Goal: Task Accomplishment & Management: Manage account settings

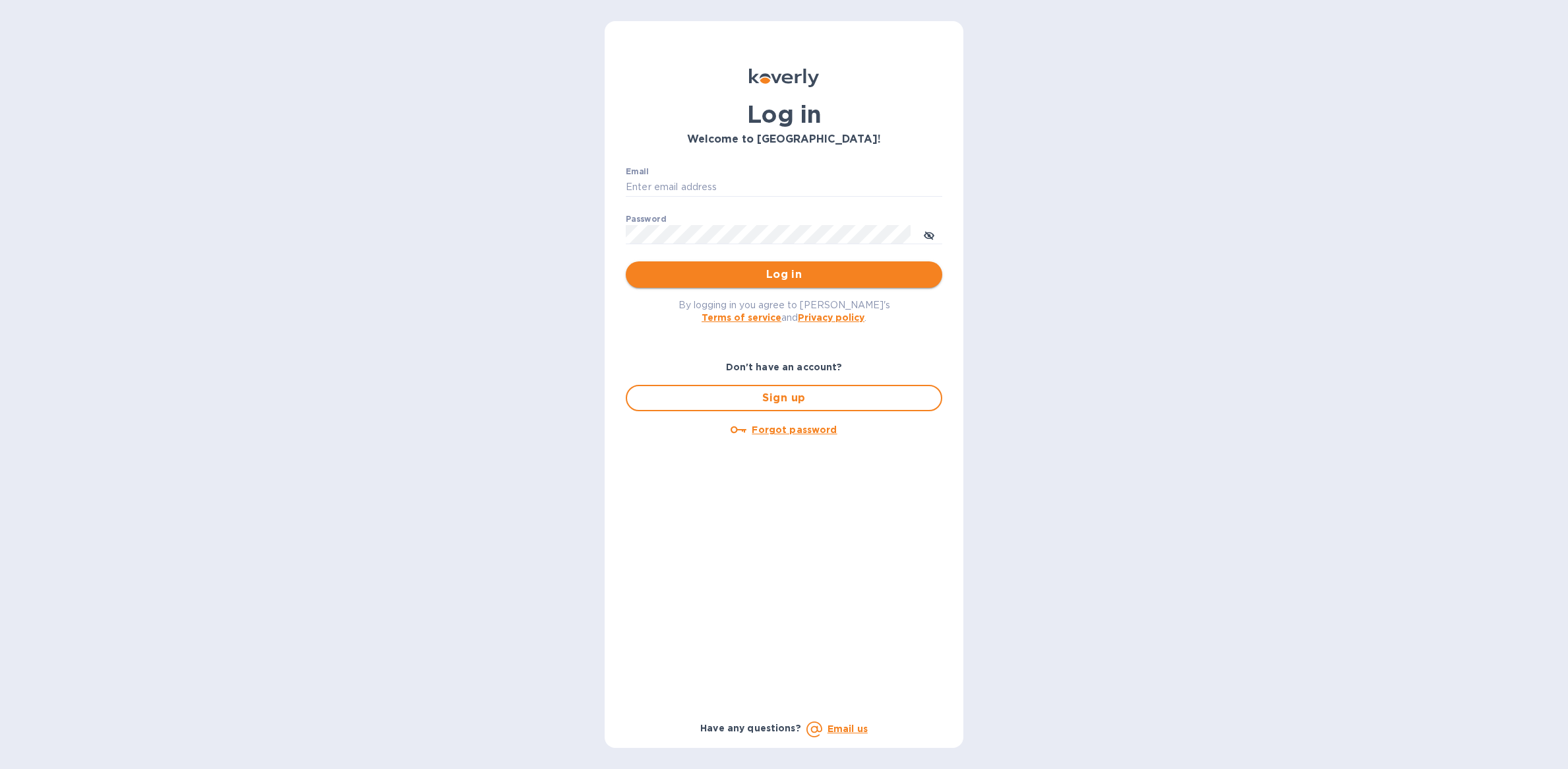
type input "jean@tcustomsinc.com"
click at [795, 280] on span "Log in" at bounding box center [784, 274] width 295 height 16
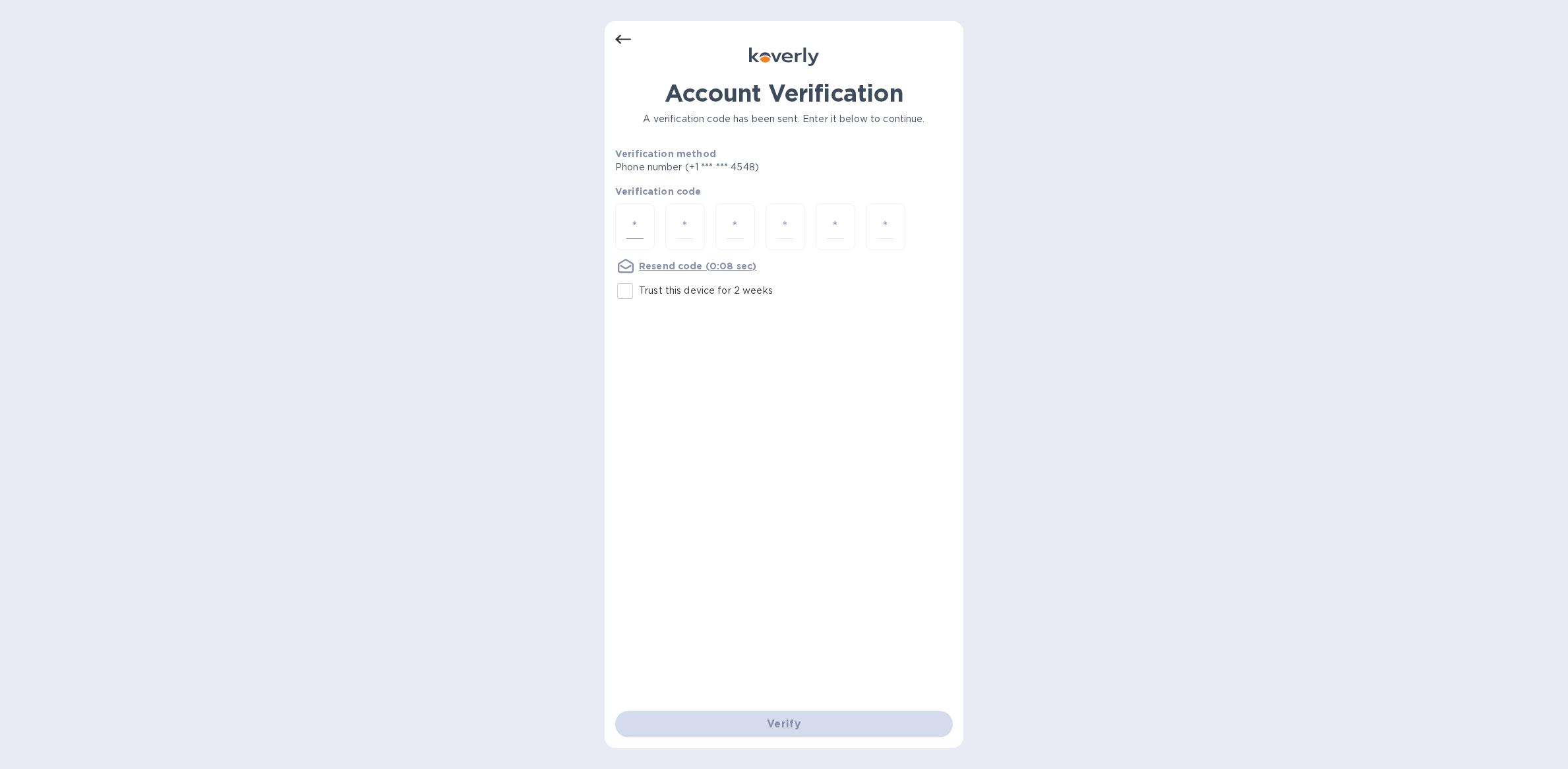
click at [643, 221] on input "number" at bounding box center [635, 226] width 17 height 24
type input "2"
type input "0"
type input "5"
type input "4"
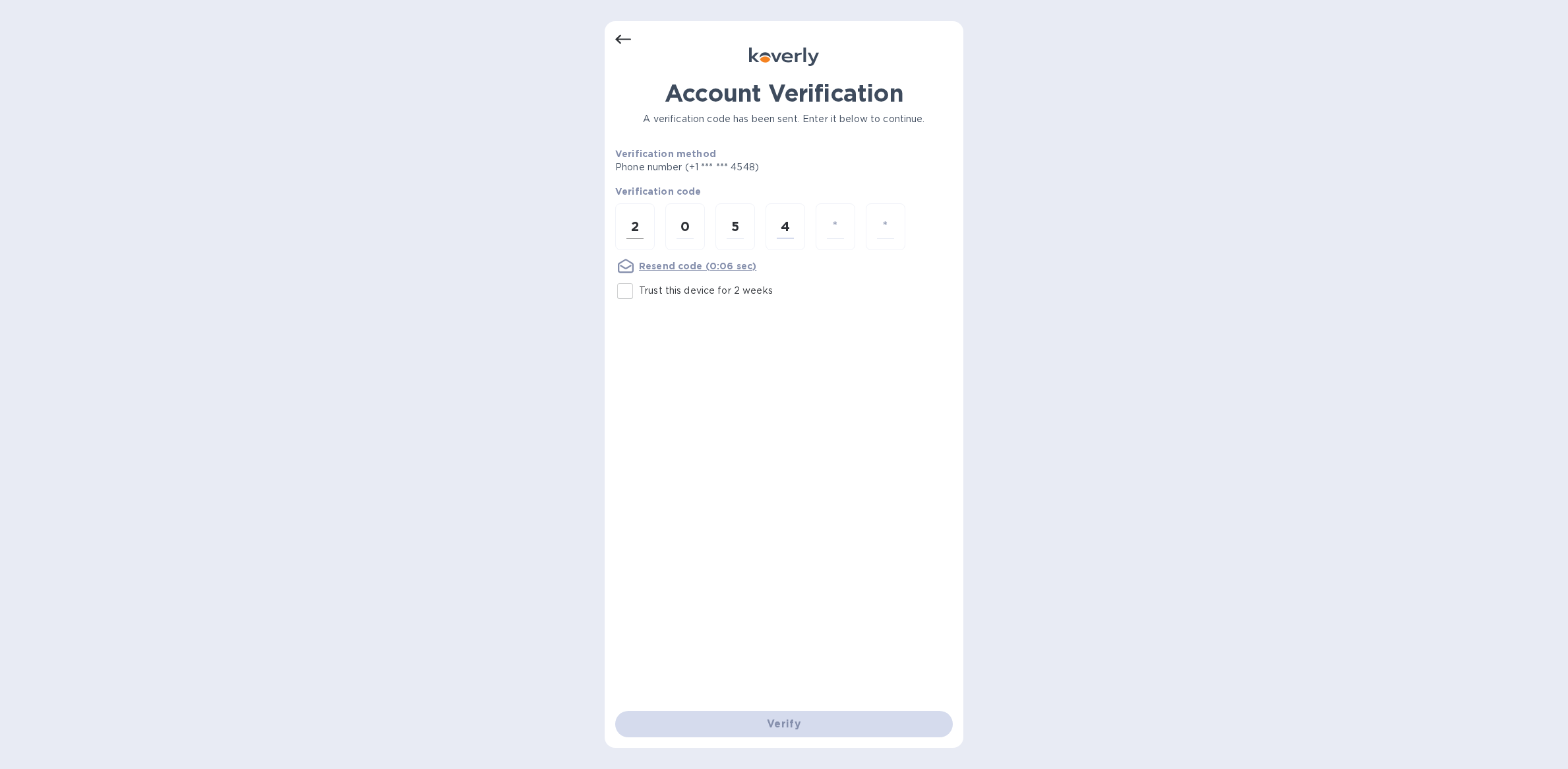
type input "6"
type input "3"
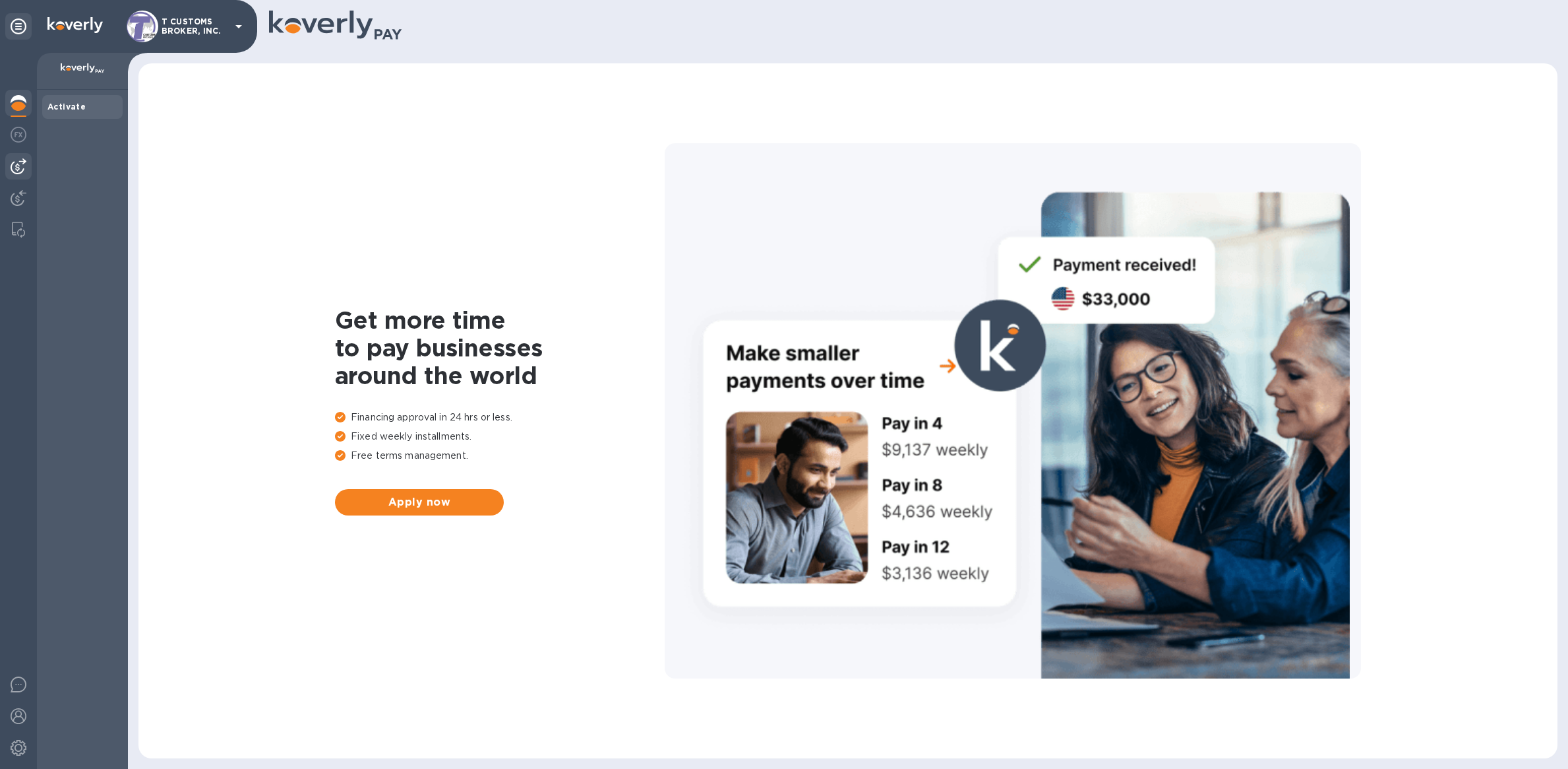
click at [14, 164] on img at bounding box center [18, 166] width 16 height 16
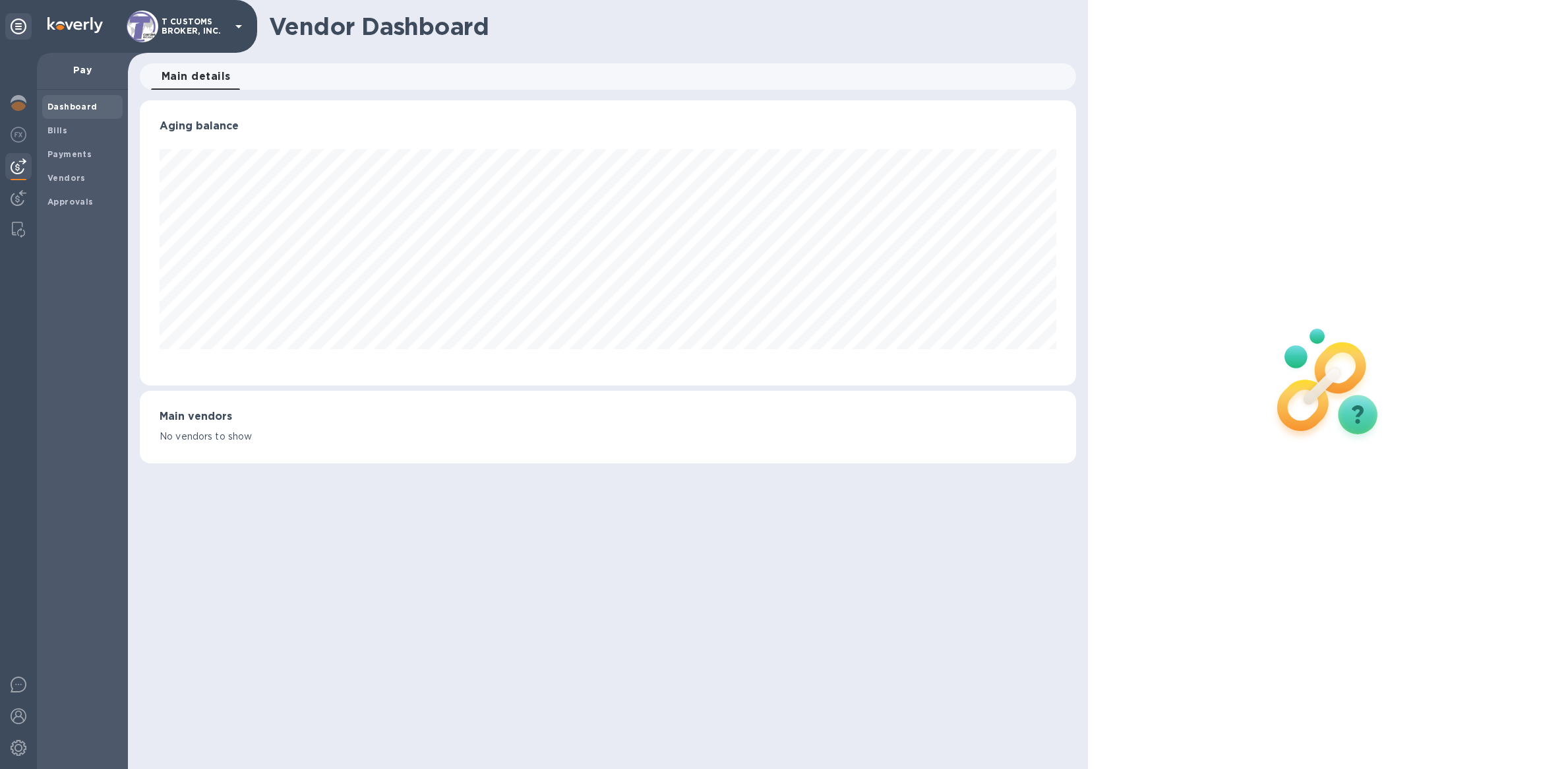
scroll to position [285, 936]
click at [83, 158] on b "Payments" at bounding box center [69, 154] width 44 height 10
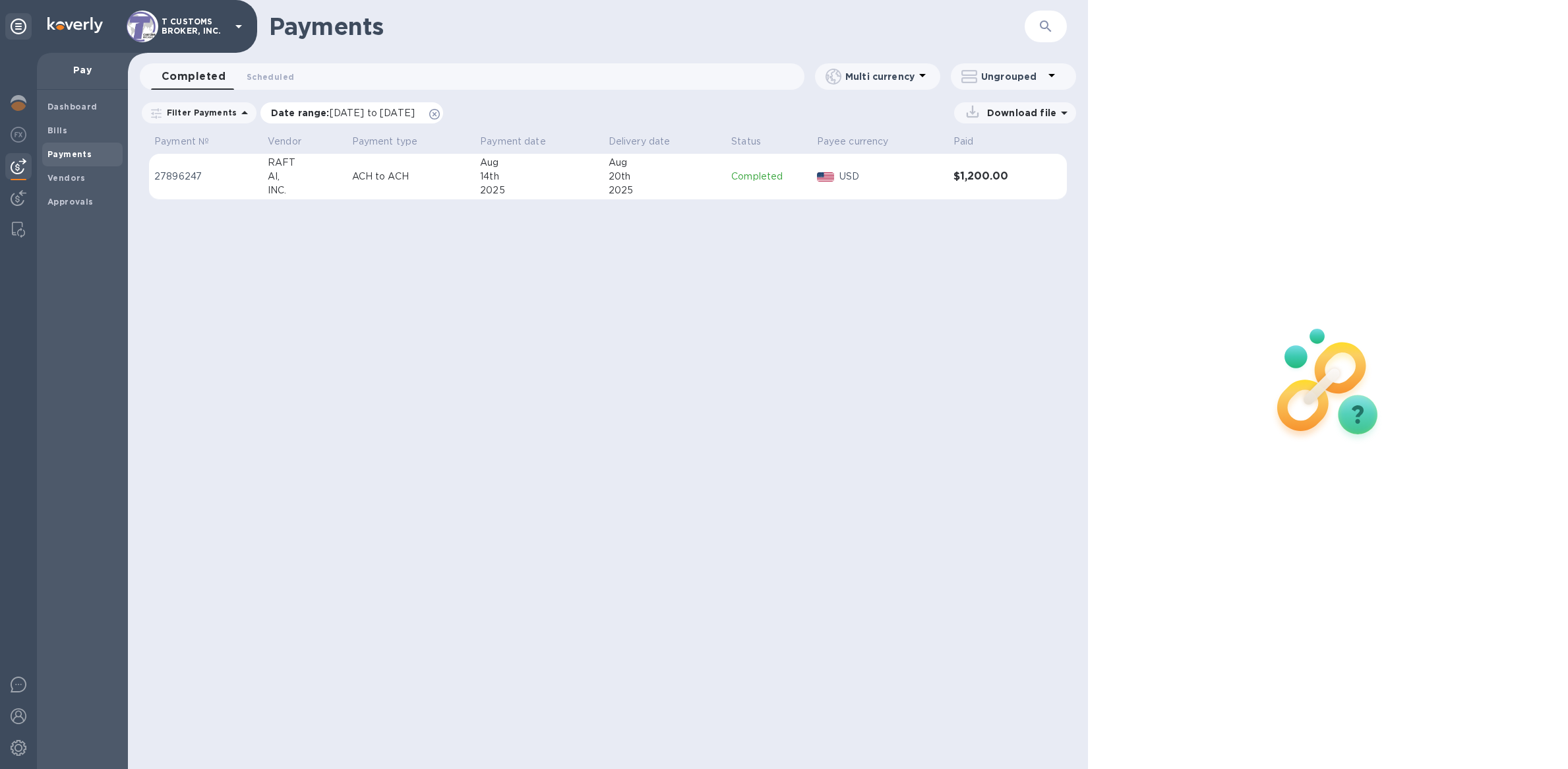
click at [439, 114] on icon at bounding box center [434, 114] width 11 height 11
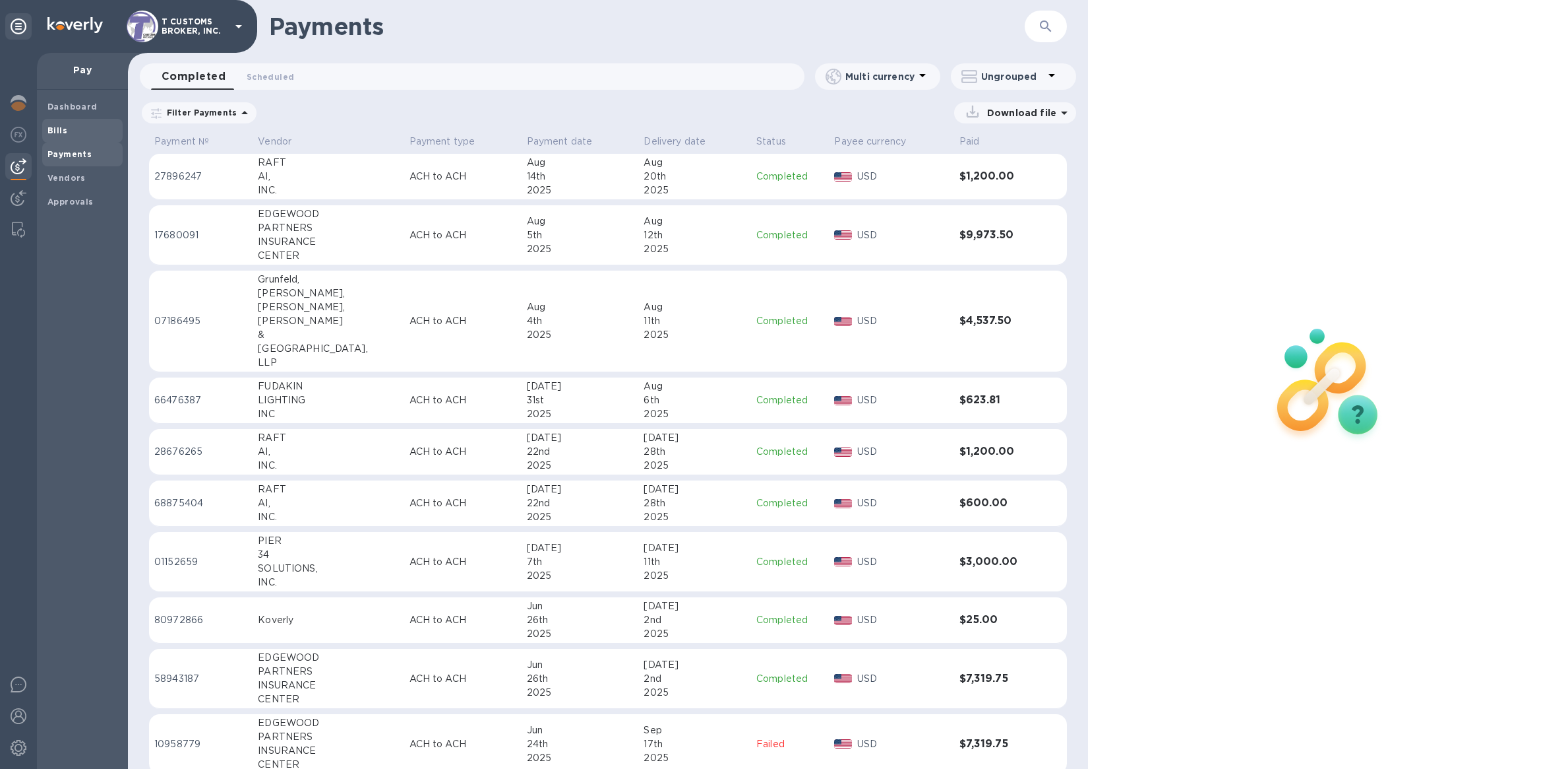
click at [98, 124] on span "Bills" at bounding box center [82, 131] width 70 height 13
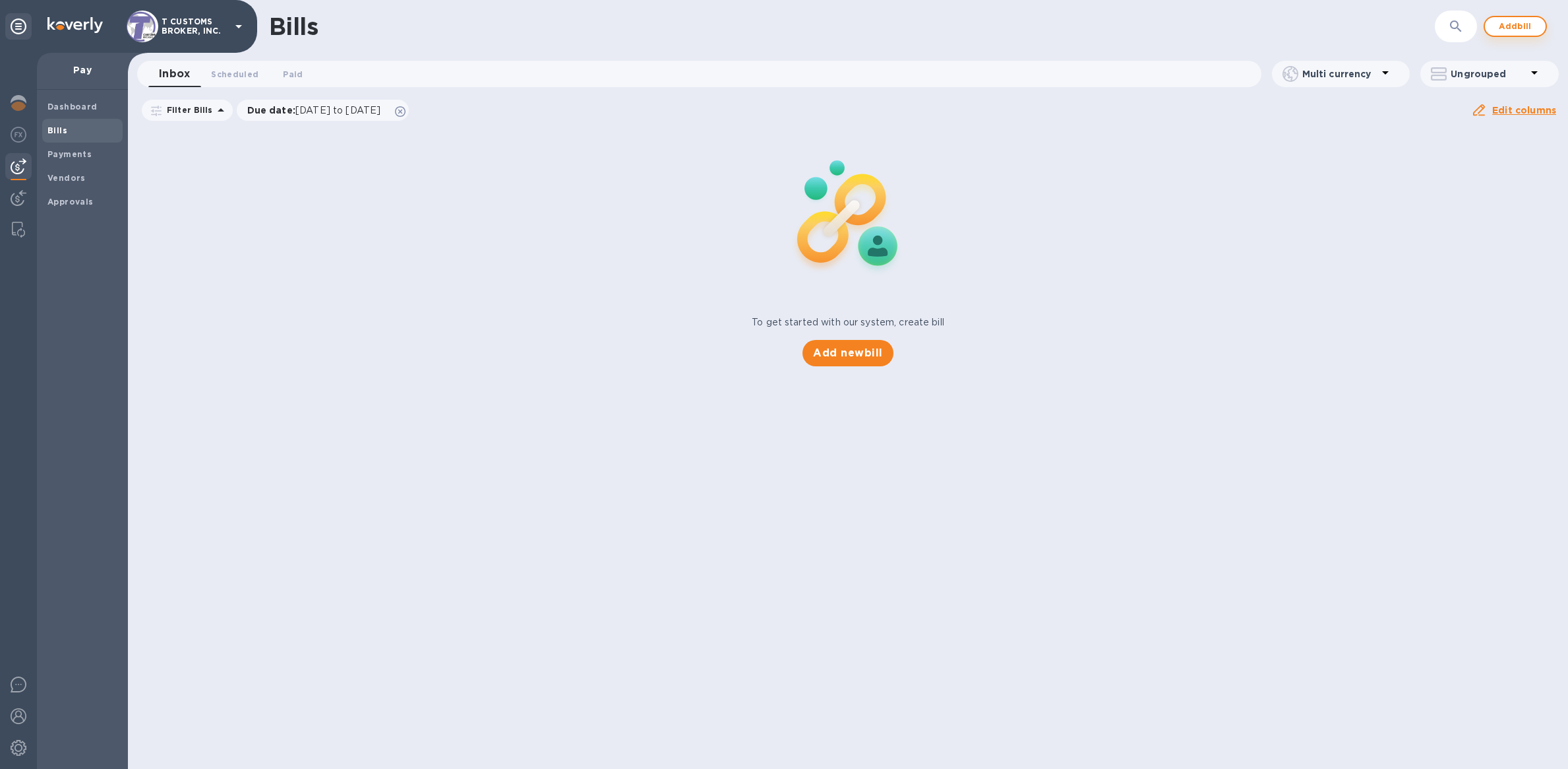
click at [1516, 31] on span "Add bill" at bounding box center [1516, 26] width 40 height 16
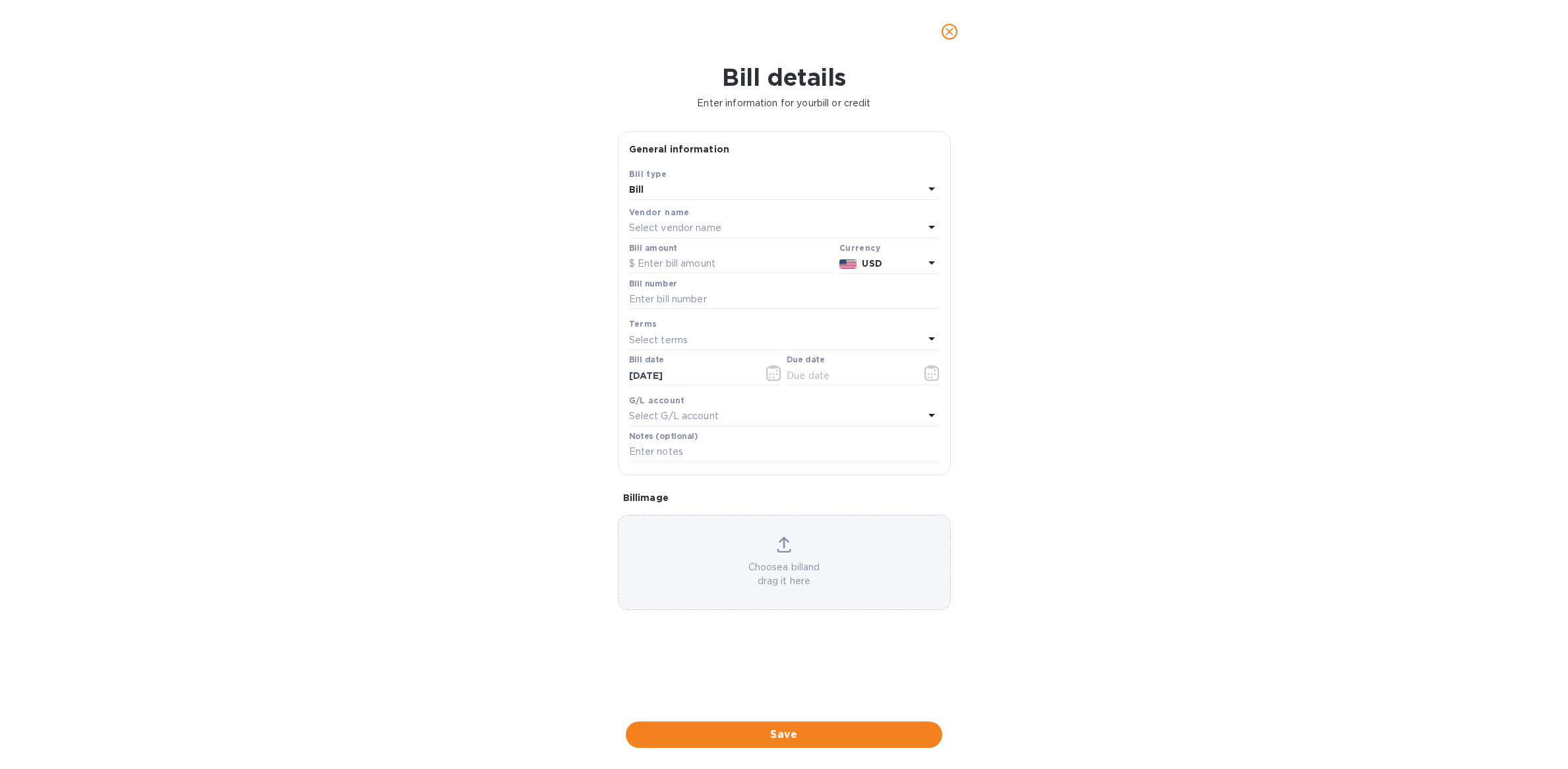
click at [721, 224] on p "Select vendor name" at bounding box center [675, 227] width 92 height 14
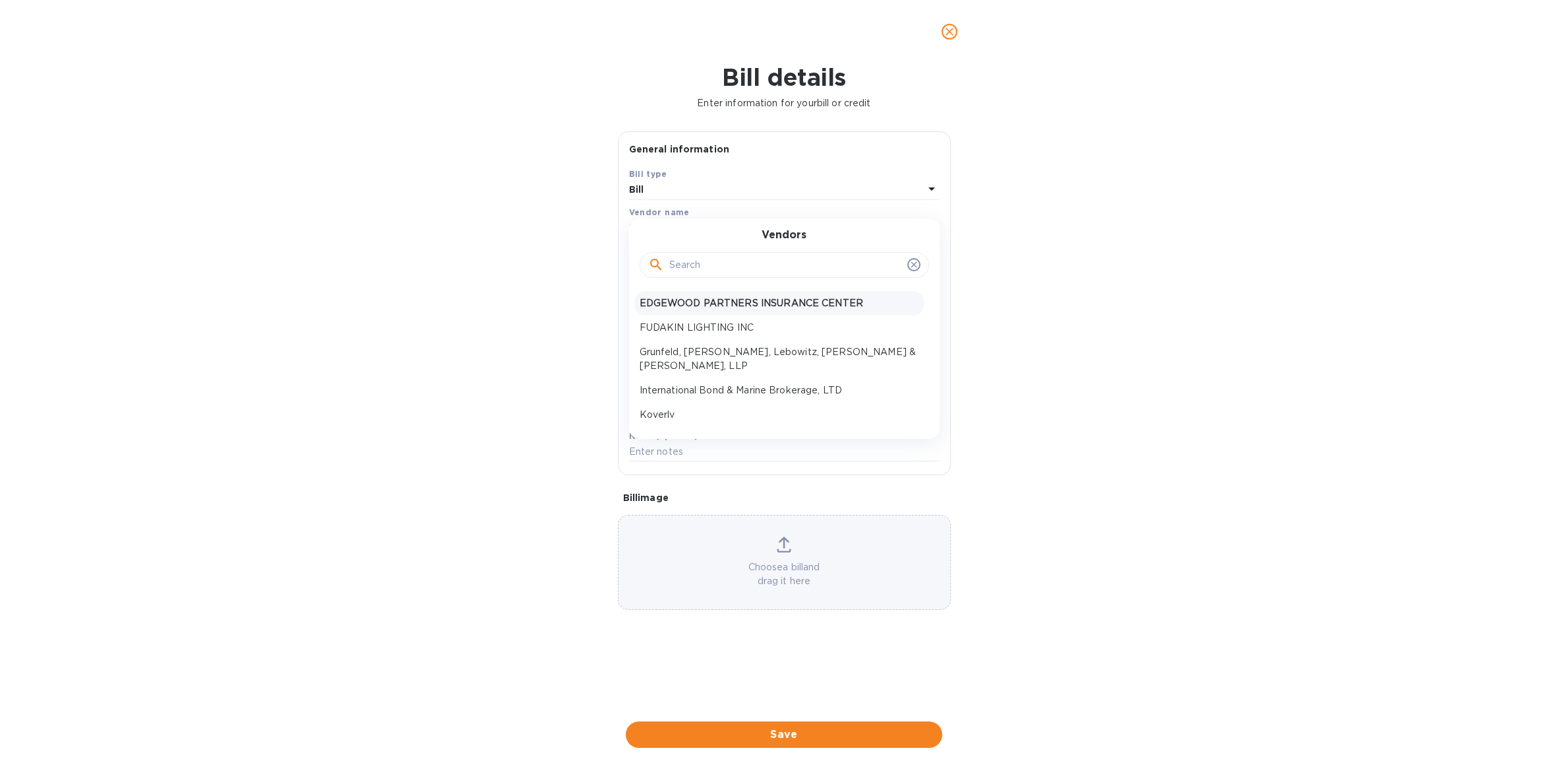
click at [733, 300] on p "EDGEWOOD PARTNERS INSURANCE CENTER" at bounding box center [779, 303] width 279 height 14
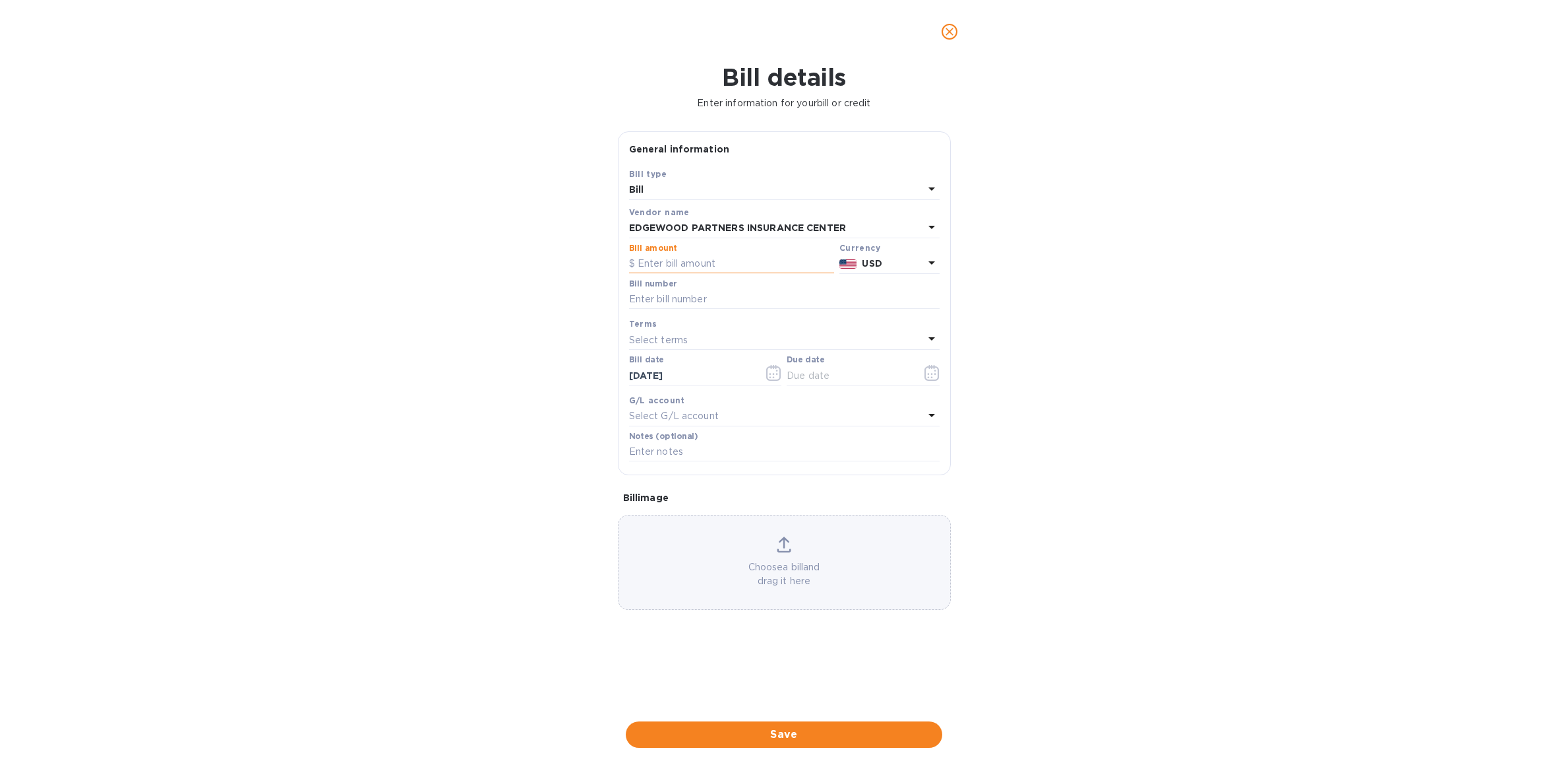
click at [697, 263] on input "text" at bounding box center [731, 264] width 205 height 20
click at [706, 266] on input "text" at bounding box center [731, 264] width 205 height 20
type input "9,204.00"
click at [734, 298] on input "text" at bounding box center [784, 299] width 311 height 20
drag, startPoint x: 675, startPoint y: 298, endPoint x: 589, endPoint y: 300, distance: 86.0
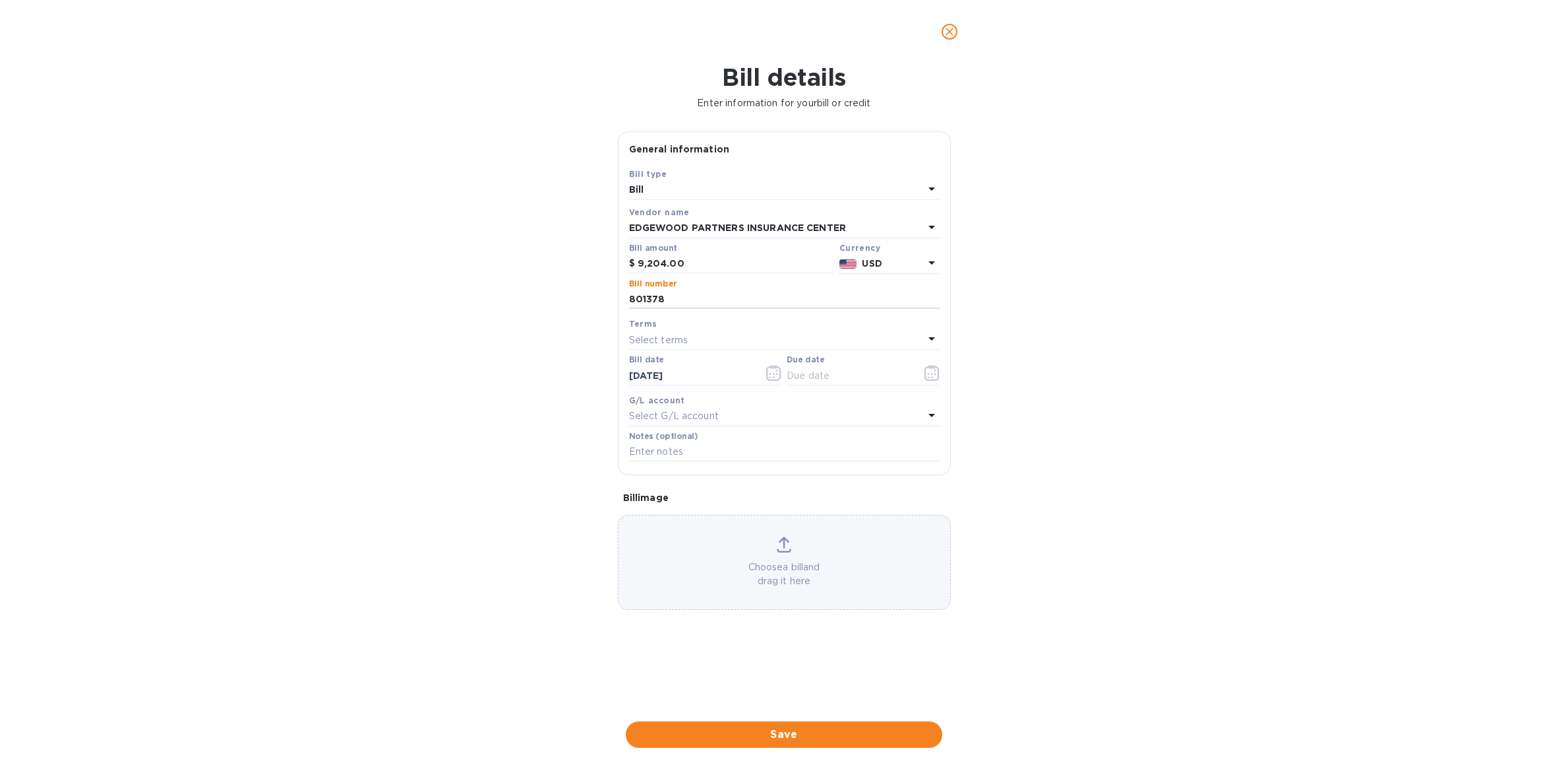
click at [589, 300] on div "Bill details Enter information for your bill or credit General information Save…" at bounding box center [784, 416] width 1568 height 705
click at [706, 300] on input "801378" at bounding box center [784, 299] width 311 height 20
drag, startPoint x: 720, startPoint y: 302, endPoint x: 539, endPoint y: 301, distance: 181.0
click at [539, 301] on div "Bill details Enter information for your bill or credit General information Save…" at bounding box center [784, 416] width 1568 height 705
click at [752, 300] on input "801378, 808315" at bounding box center [784, 299] width 311 height 20
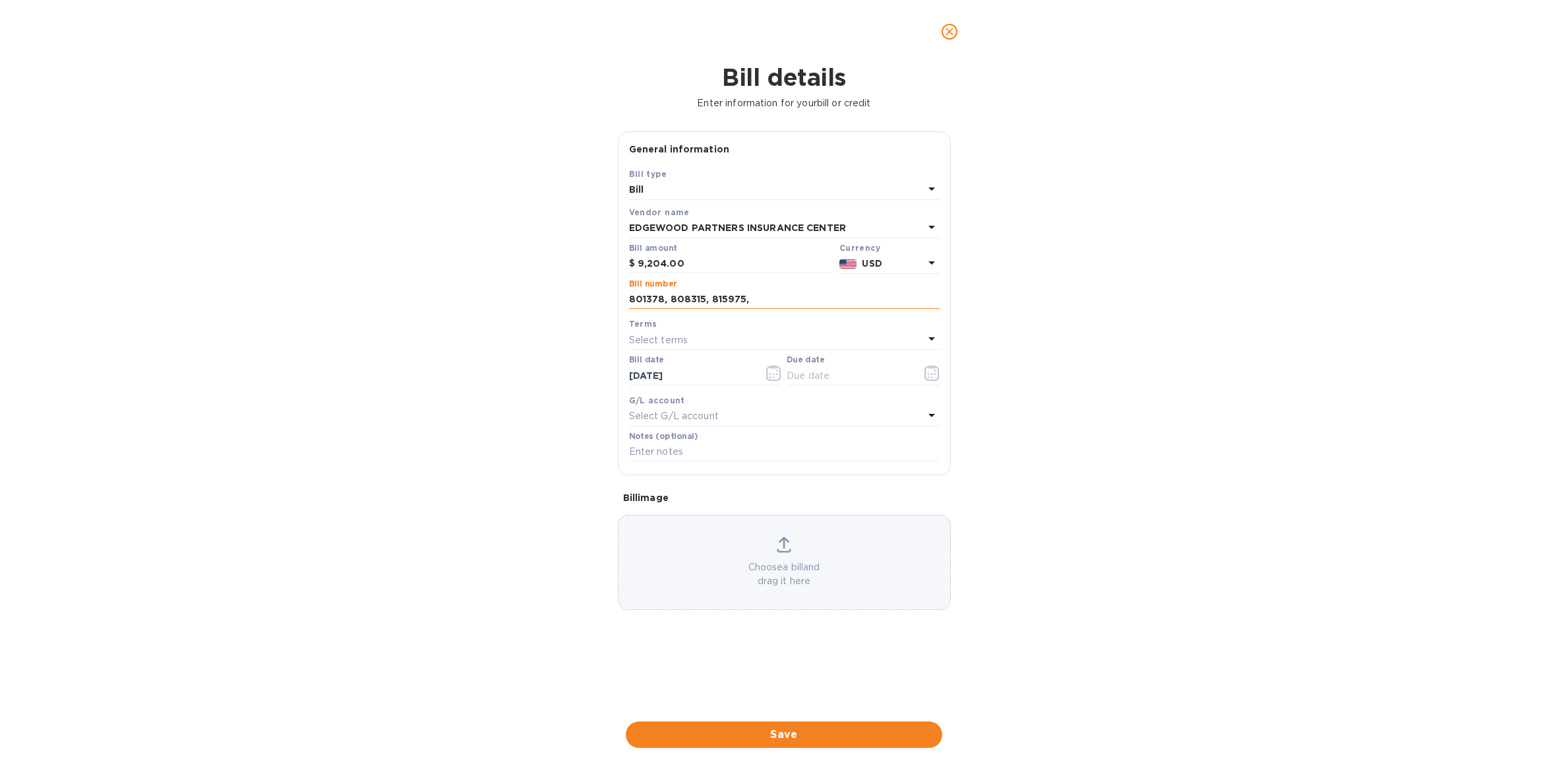
click at [777, 301] on input "801378, 808315, 815975," at bounding box center [784, 299] width 311 height 20
click at [799, 304] on input "801378, 808315, 815975, 816147," at bounding box center [784, 299] width 311 height 20
click at [855, 303] on input "801378, 808315, 815975, 816147, 818117," at bounding box center [784, 299] width 311 height 20
type input "801378, 808315, 815975, 816147, 818117, 819038, and 824232"
click at [711, 333] on div "Select terms" at bounding box center [776, 339] width 294 height 18
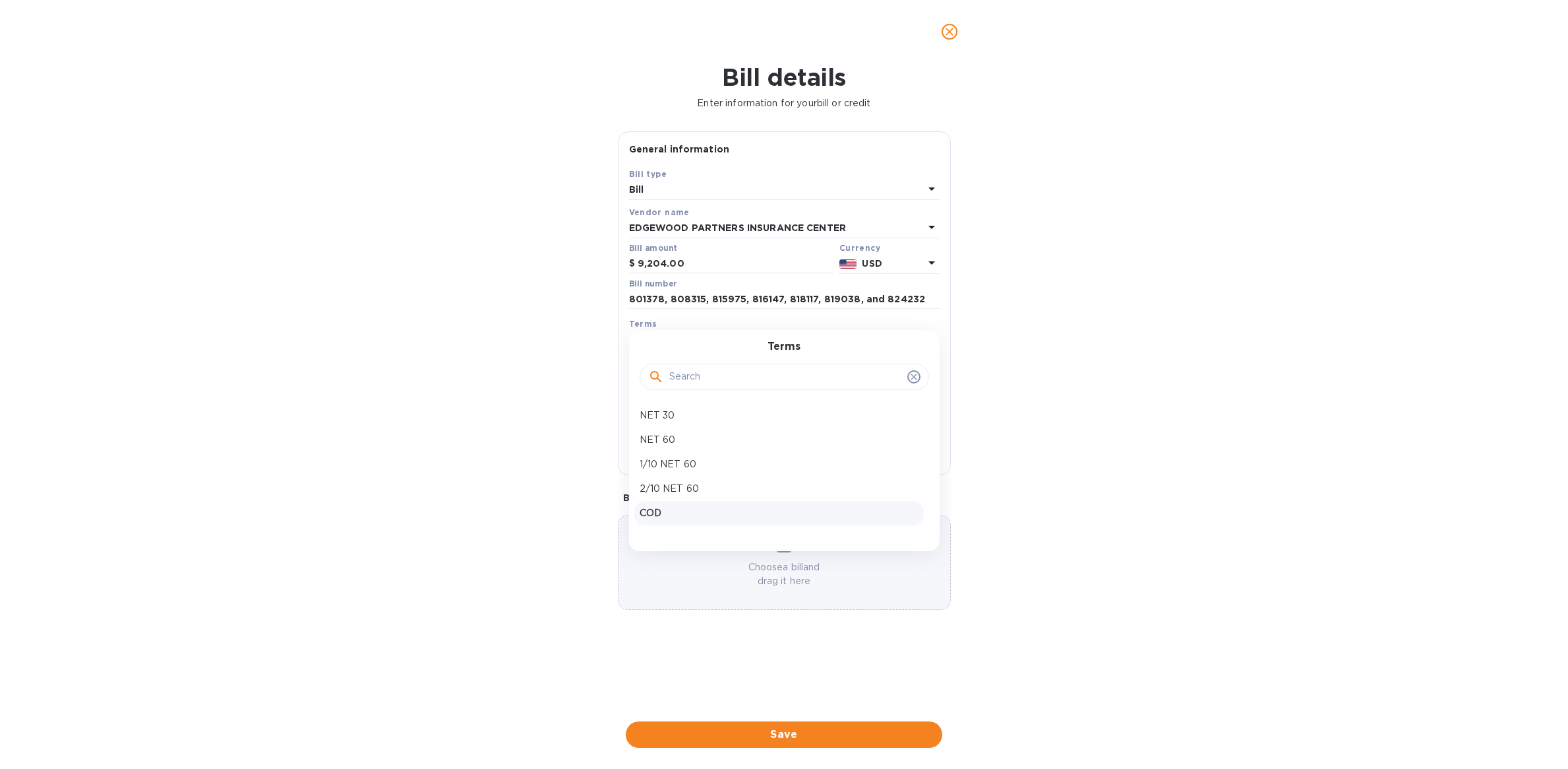
click at [696, 509] on p "COD" at bounding box center [779, 513] width 279 height 14
type input "[DATE]"
click at [691, 416] on p "Select G/L account" at bounding box center [674, 416] width 90 height 14
click at [1056, 431] on div "Bill details Enter information for your bill or credit General information Save…" at bounding box center [784, 416] width 1568 height 705
click at [782, 564] on p "Choose a bill and drag it here" at bounding box center [784, 573] width 332 height 27
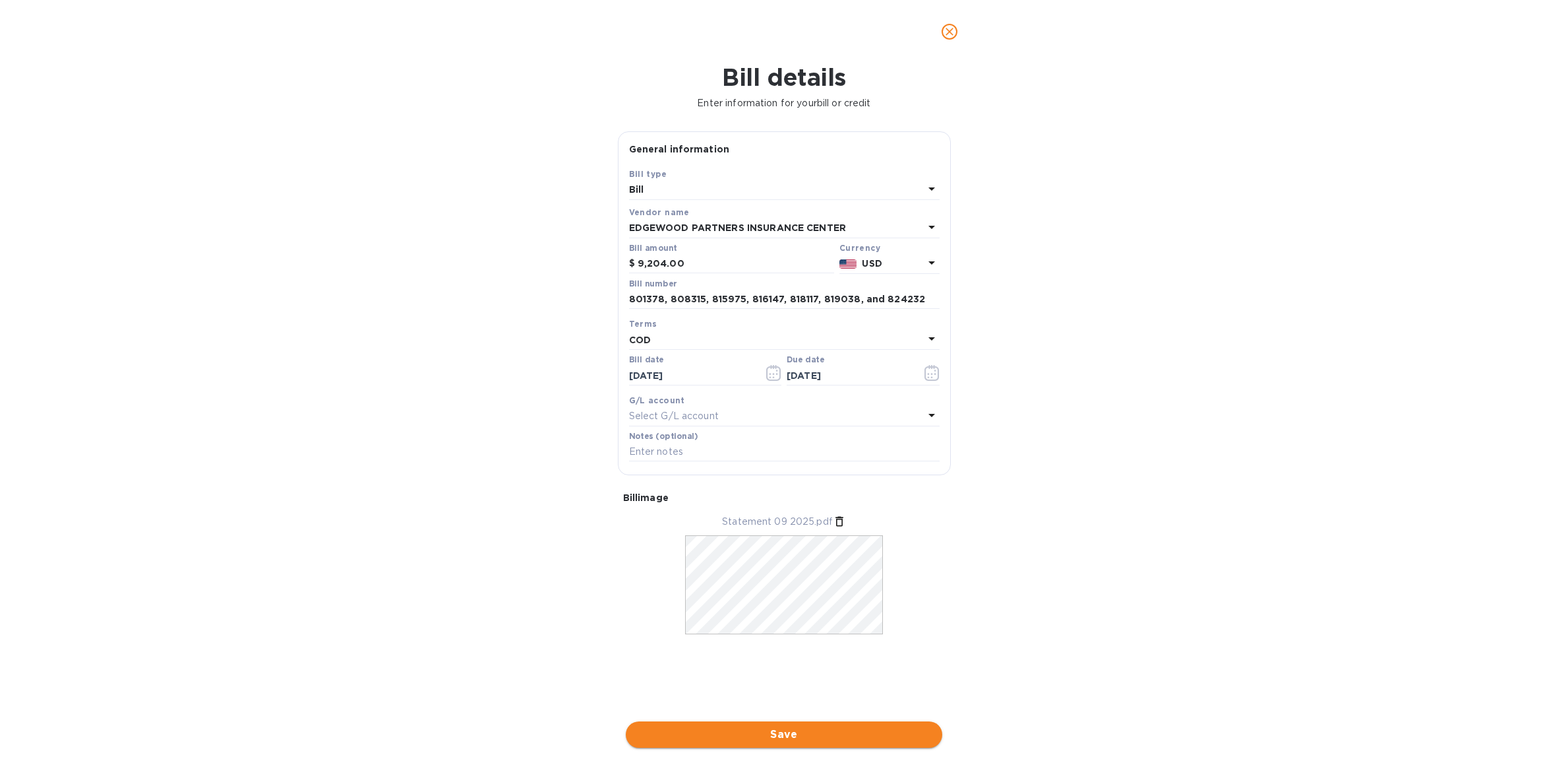
click at [824, 737] on span "Save" at bounding box center [784, 734] width 295 height 16
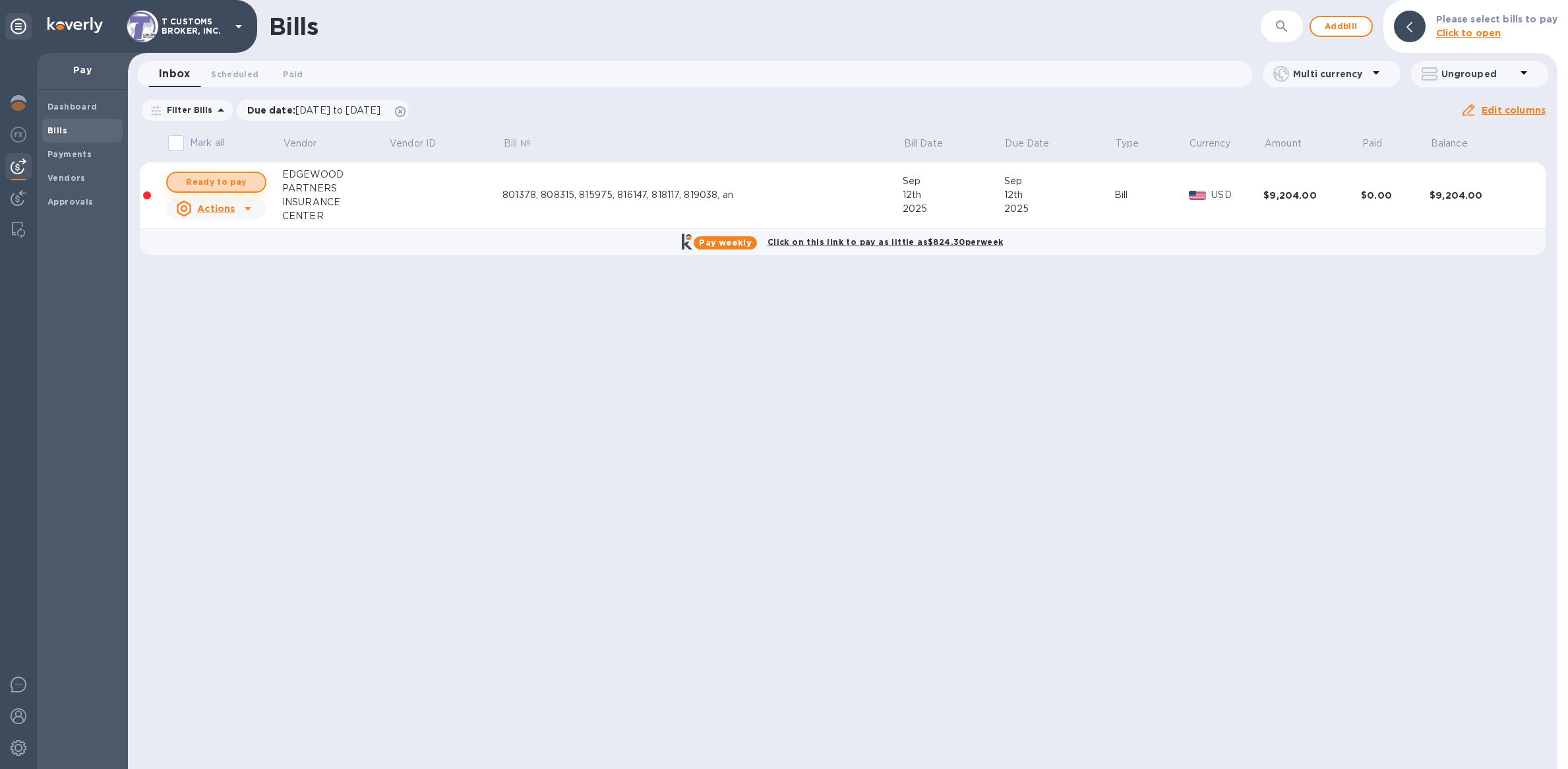
click at [253, 182] on span "Ready to pay" at bounding box center [216, 182] width 76 height 16
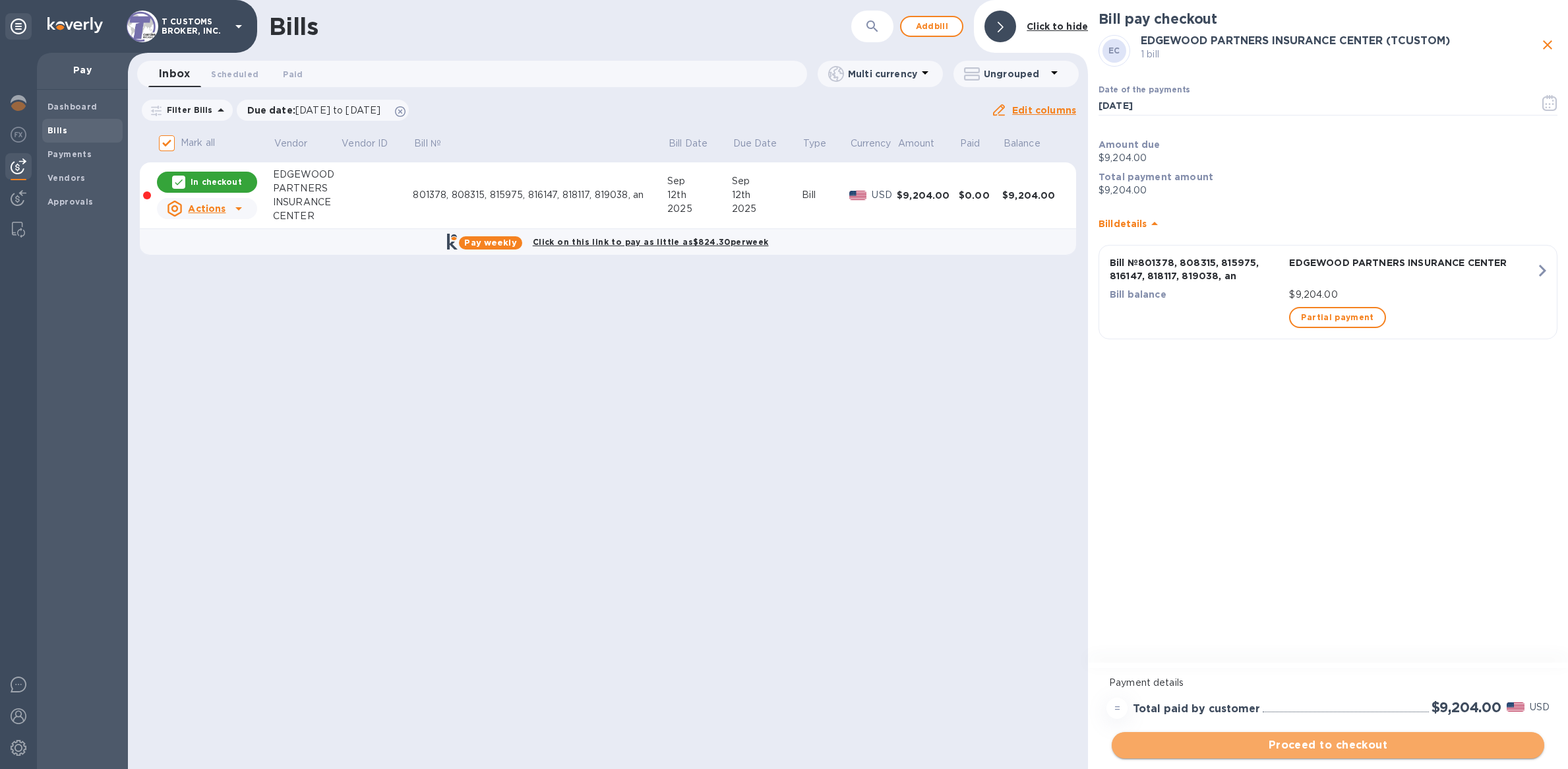
click at [1313, 744] on span "Proceed to checkout" at bounding box center [1328, 744] width 411 height 16
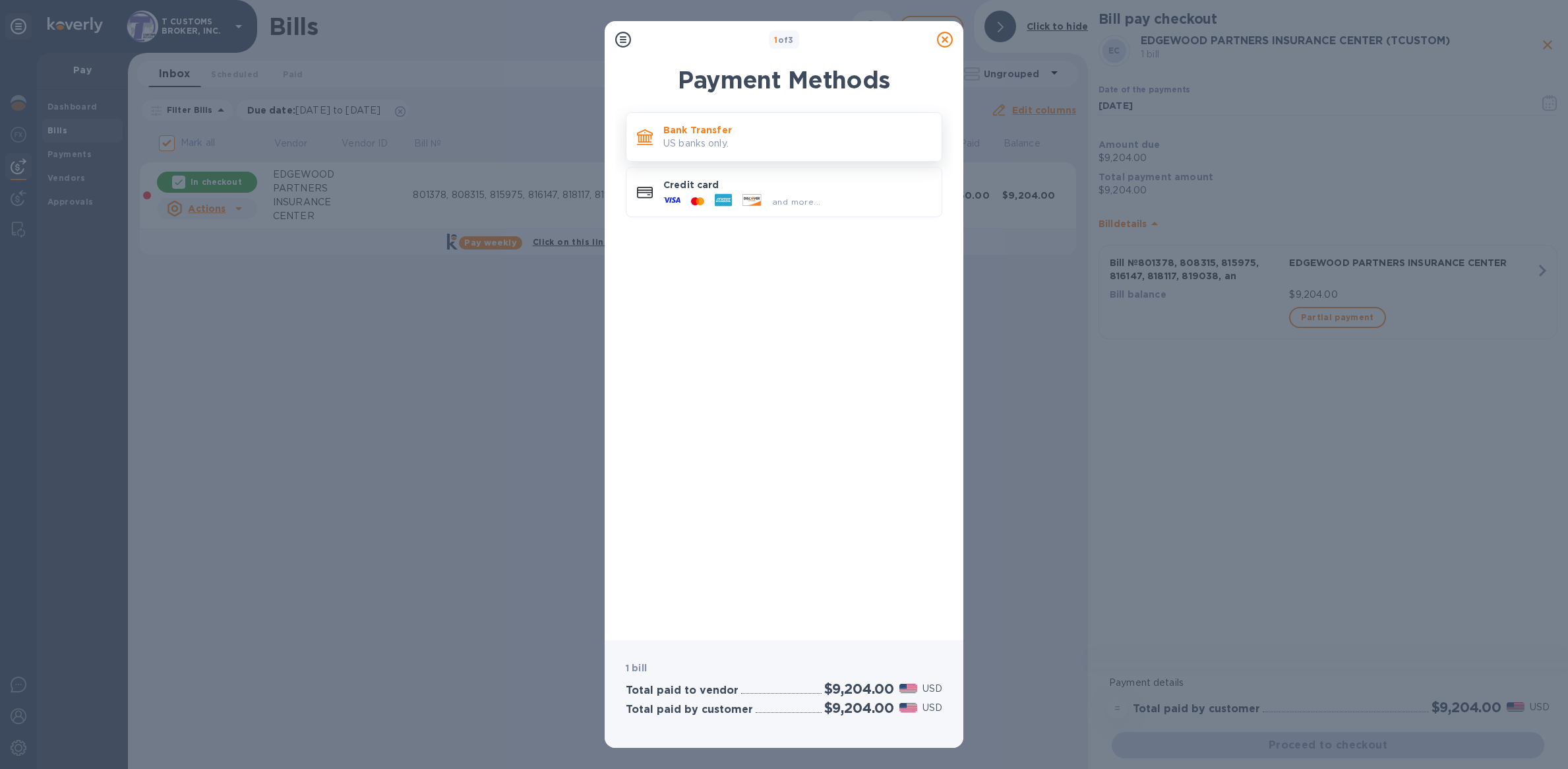
click at [765, 130] on p "Bank Transfer" at bounding box center [797, 130] width 268 height 13
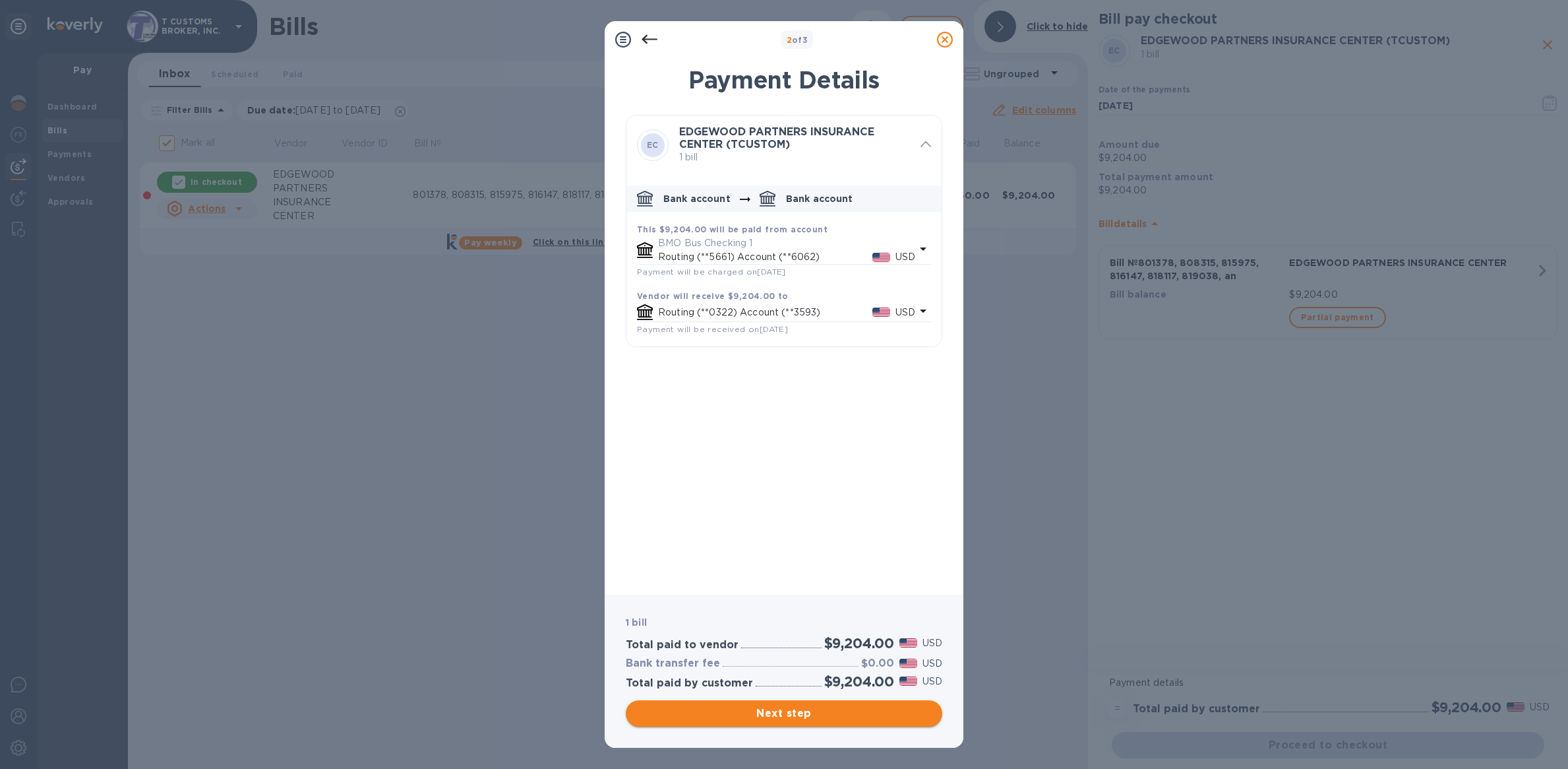
click at [779, 712] on span "Next step" at bounding box center [784, 713] width 295 height 16
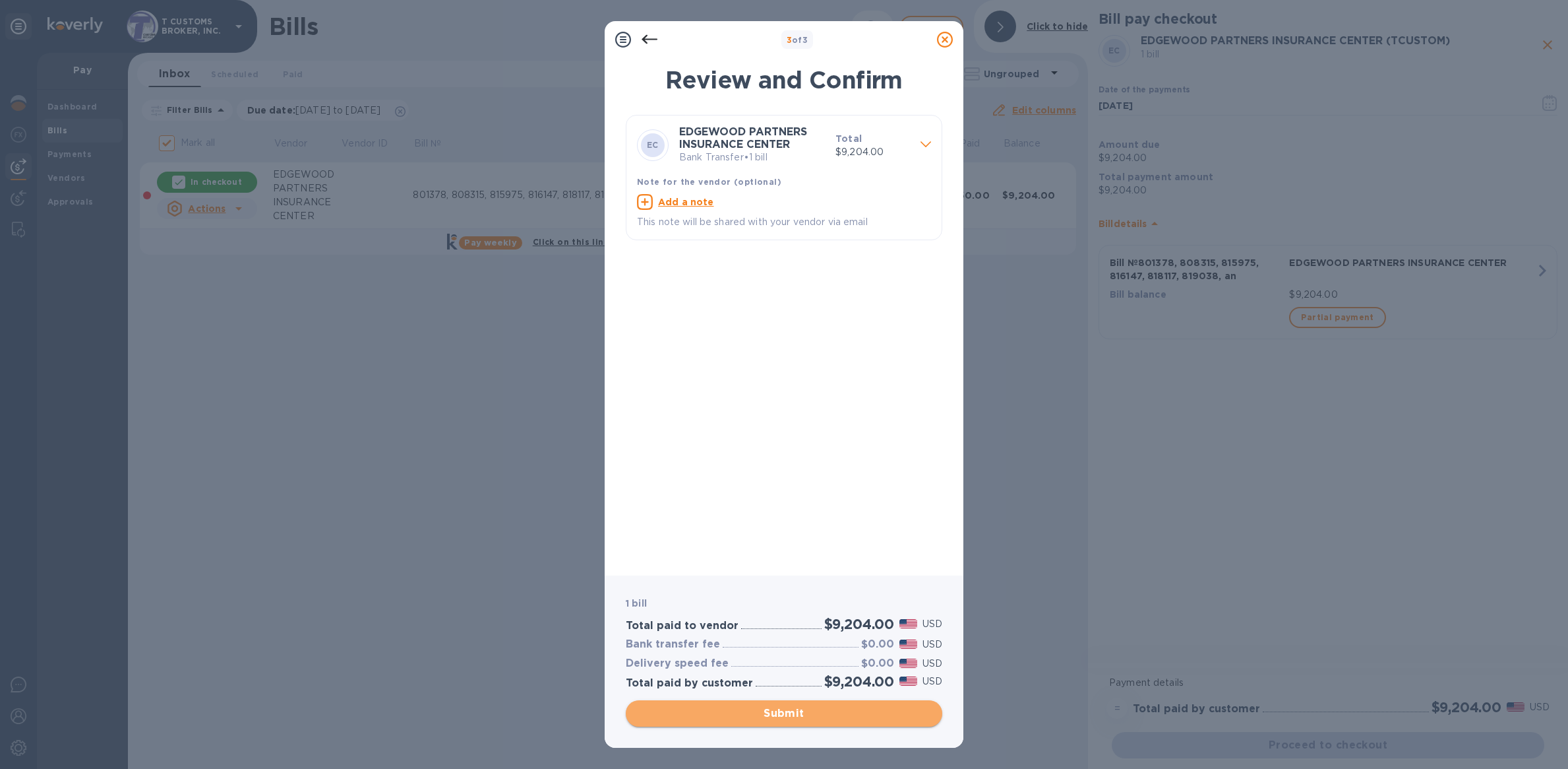
click at [780, 710] on span "Submit" at bounding box center [784, 713] width 295 height 16
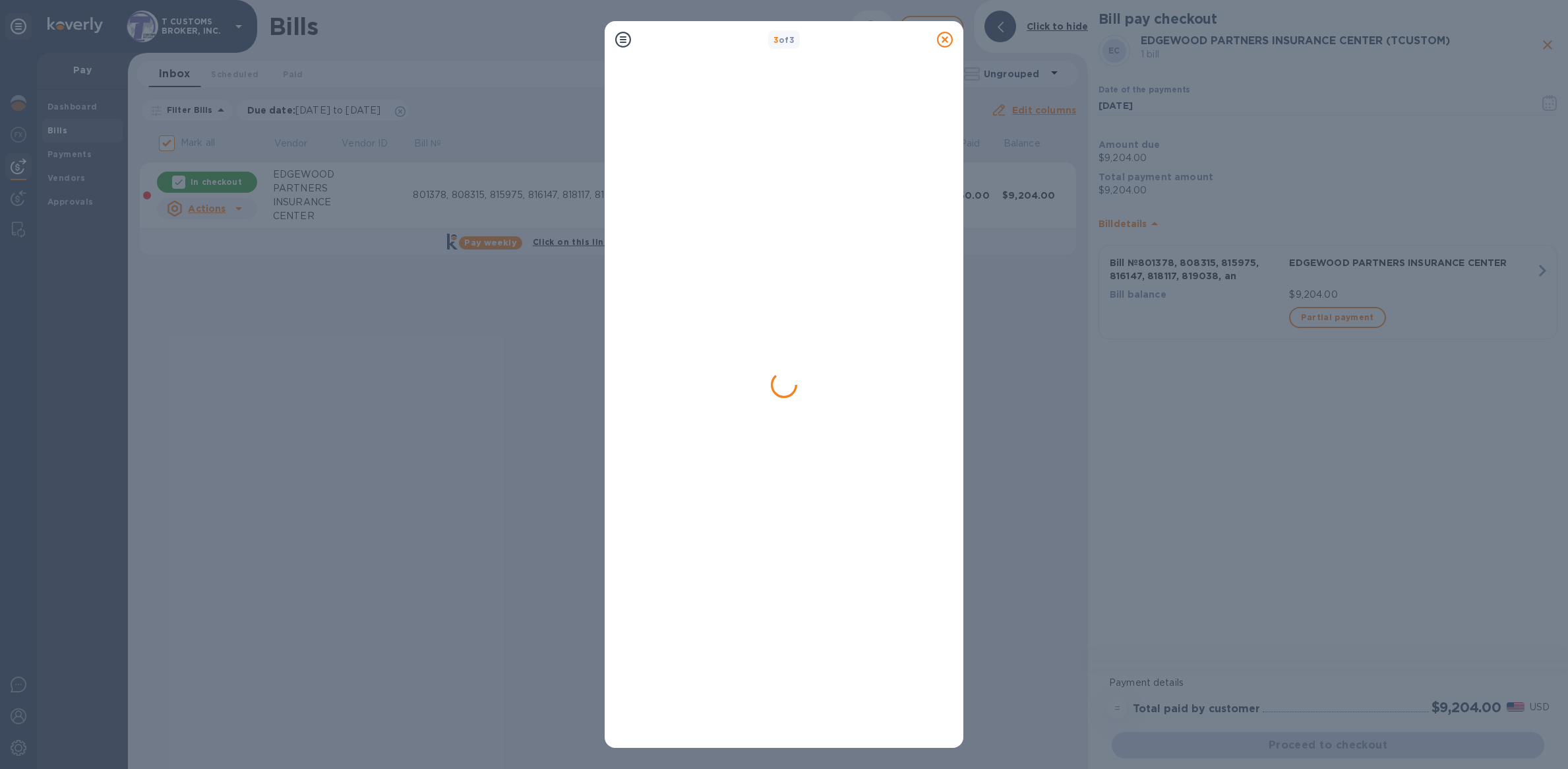
checkbox input "false"
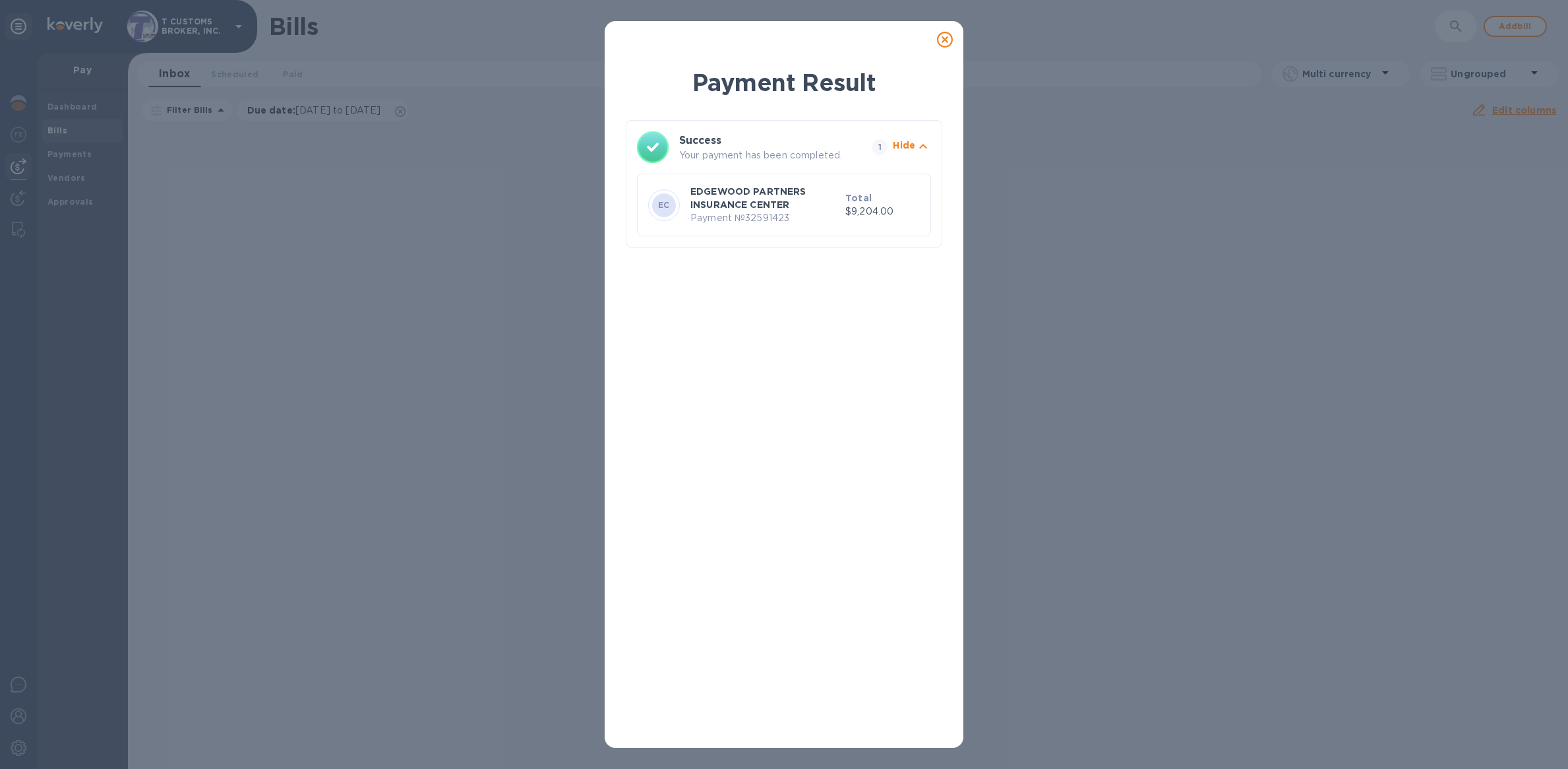
click at [948, 37] on icon at bounding box center [944, 39] width 16 height 16
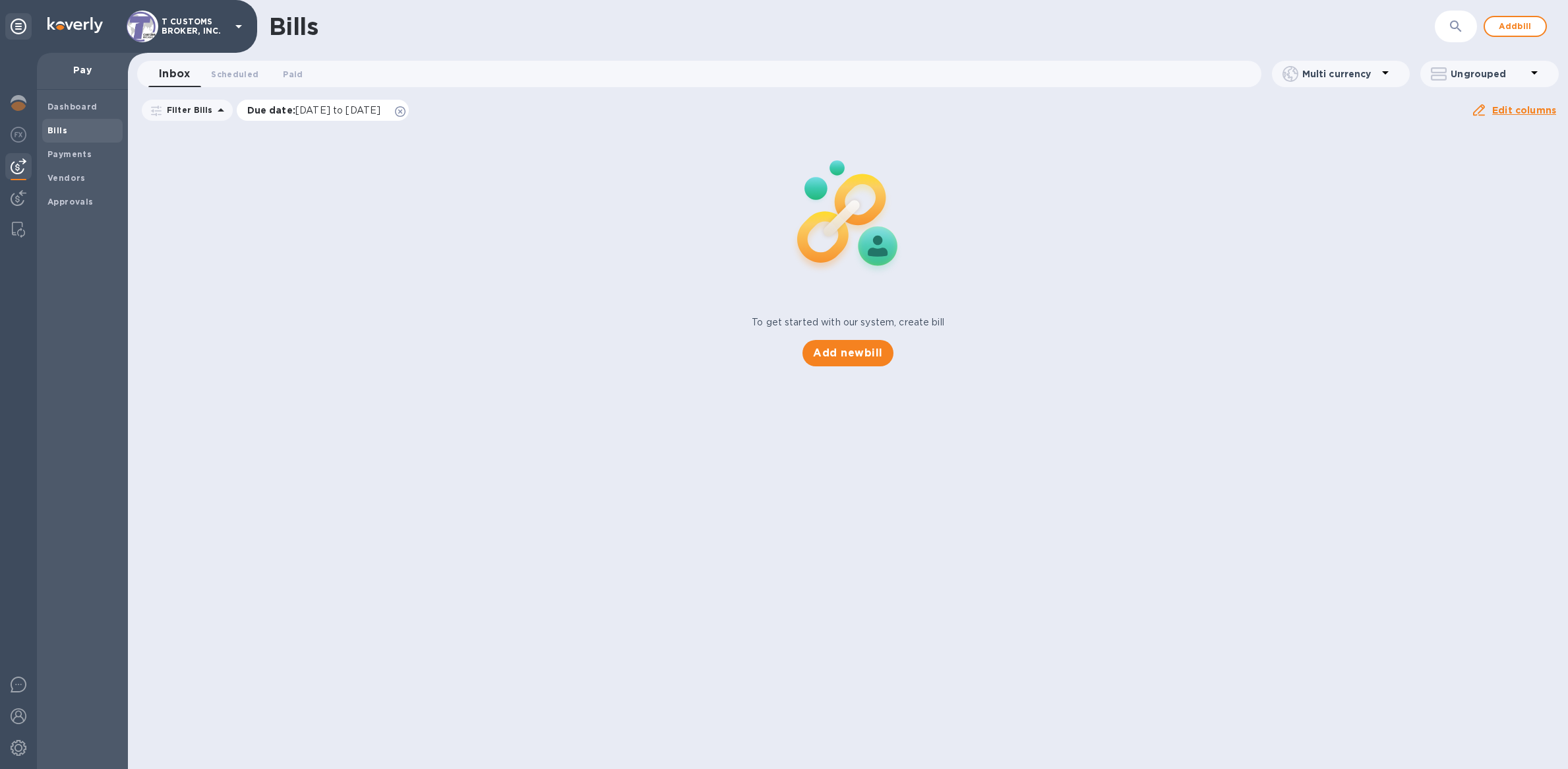
click at [405, 109] on icon at bounding box center [400, 111] width 11 height 11
click at [70, 153] on b "Payments" at bounding box center [69, 154] width 44 height 10
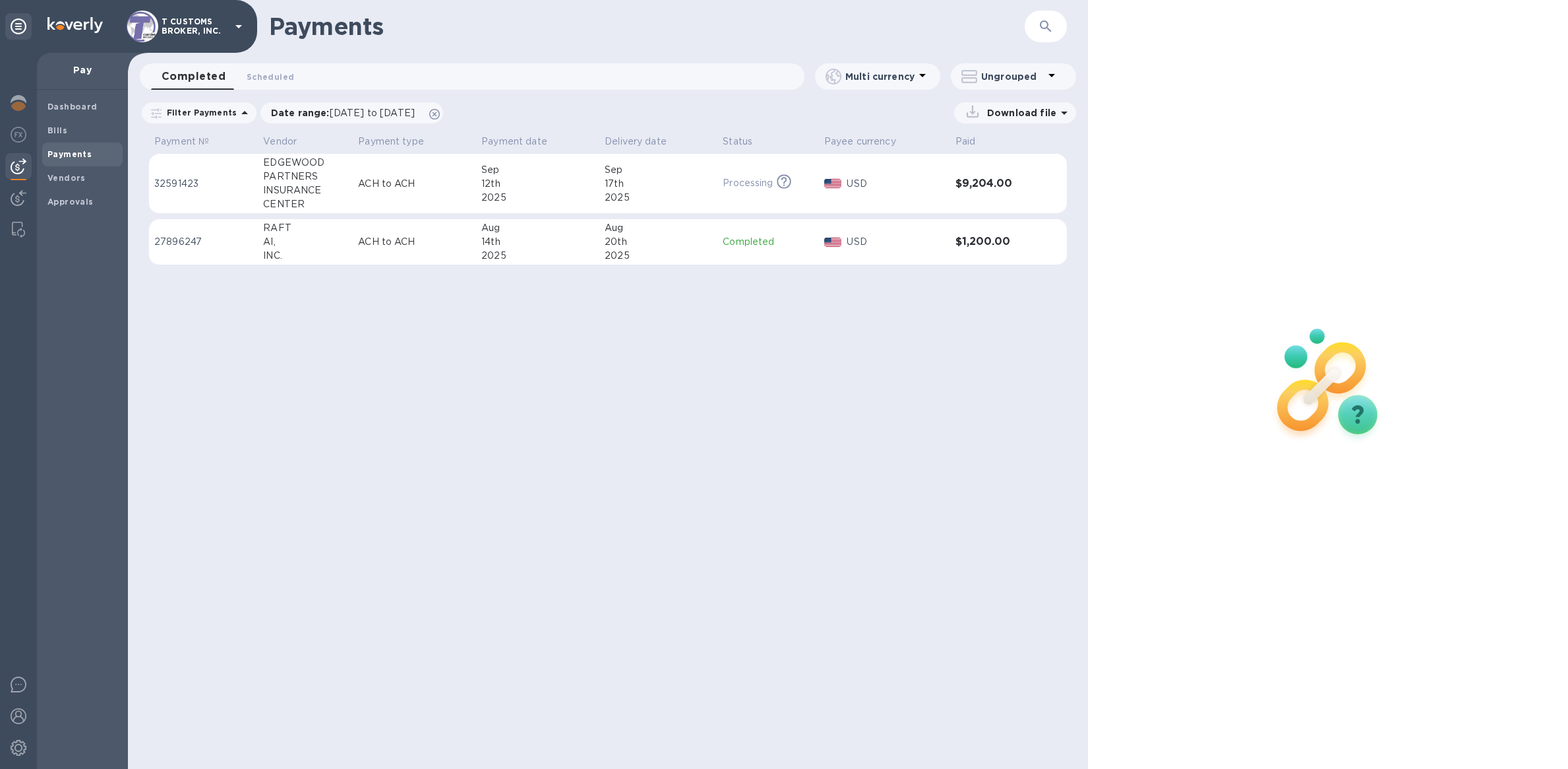
click at [899, 185] on p "USD" at bounding box center [896, 183] width 98 height 14
